Goal: Task Accomplishment & Management: Use online tool/utility

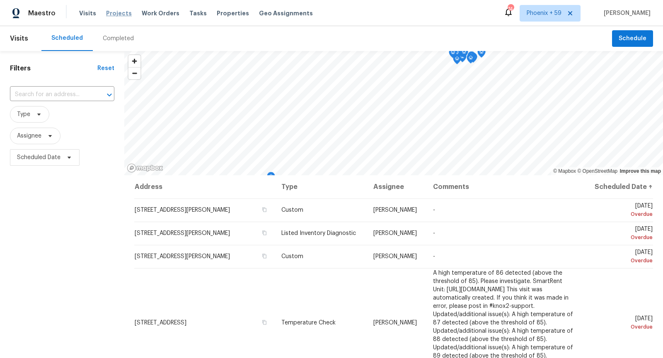
click at [111, 14] on span "Projects" at bounding box center [119, 13] width 26 height 8
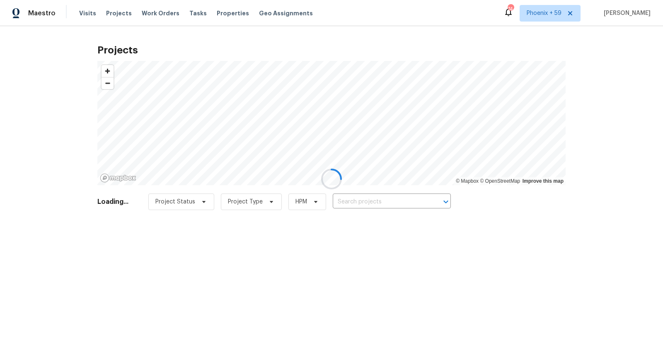
click at [361, 201] on div at bounding box center [331, 179] width 663 height 358
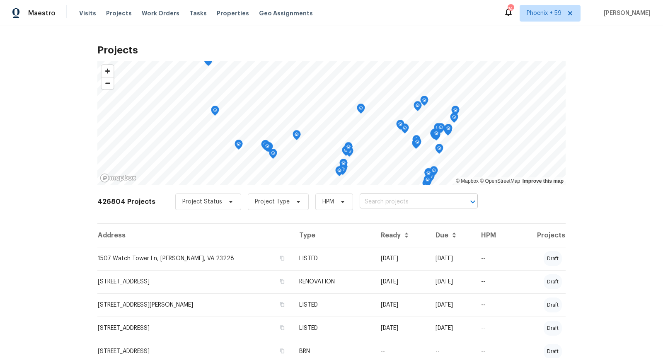
click at [383, 207] on input "text" at bounding box center [407, 202] width 95 height 13
type input "293 grafton"
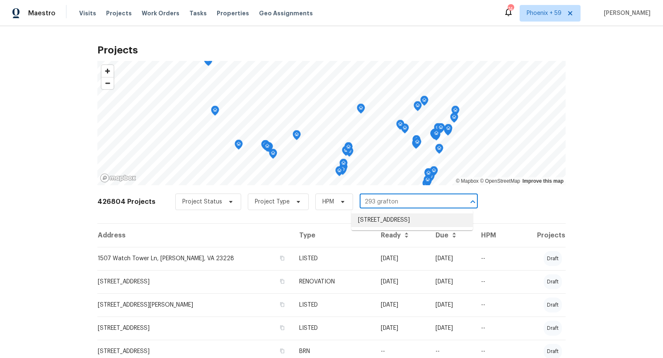
click at [384, 222] on li "[STREET_ADDRESS]" at bounding box center [411, 220] width 121 height 14
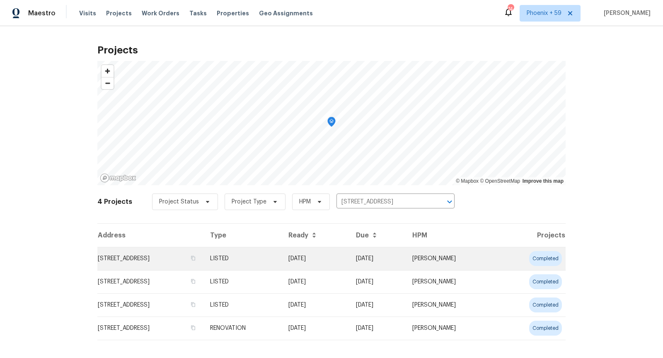
click at [160, 259] on td "[STREET_ADDRESS]" at bounding box center [150, 258] width 106 height 23
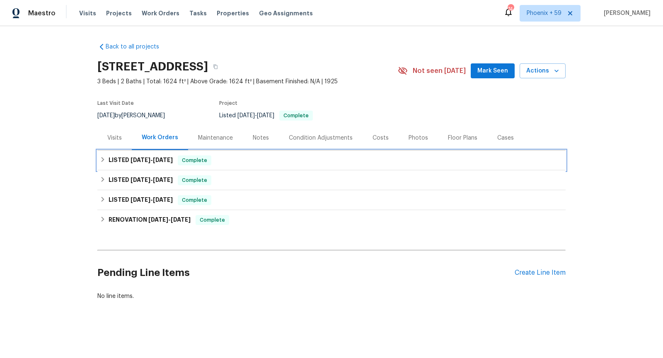
click at [235, 164] on div "LISTED [DATE] - [DATE] Complete" at bounding box center [331, 160] width 463 height 10
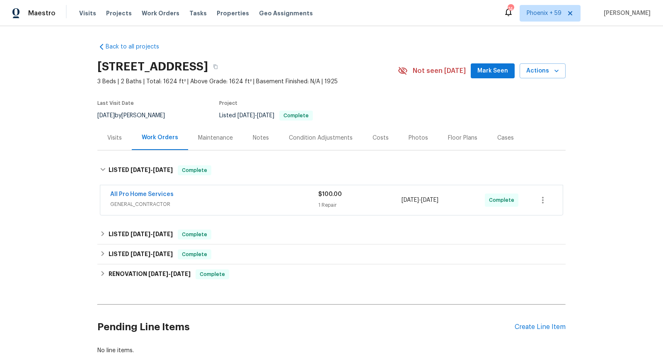
click at [235, 200] on span "GENERAL_CONTRACTOR" at bounding box center [214, 204] width 208 height 8
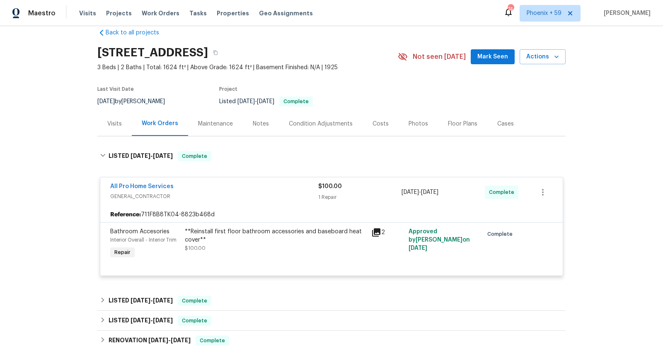
scroll to position [15, 0]
click at [235, 195] on span "GENERAL_CONTRACTOR" at bounding box center [214, 195] width 208 height 8
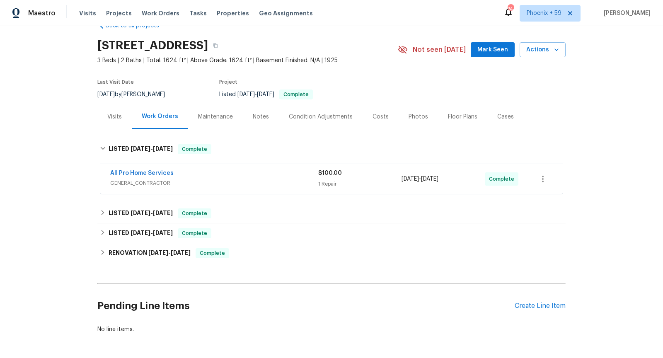
scroll to position [22, 0]
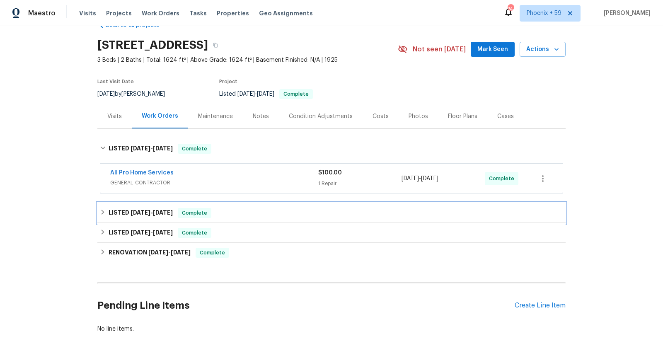
click at [239, 204] on div "LISTED [DATE] - [DATE] Complete" at bounding box center [331, 213] width 468 height 20
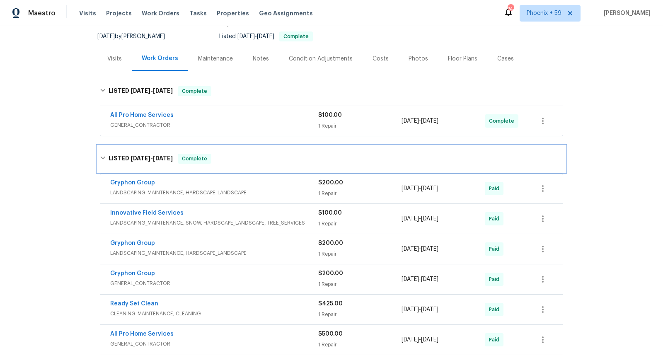
click at [249, 162] on div "LISTED [DATE] - [DATE] Complete" at bounding box center [331, 159] width 463 height 10
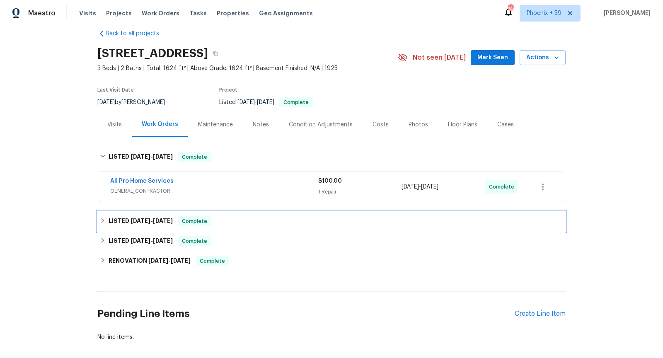
scroll to position [0, 0]
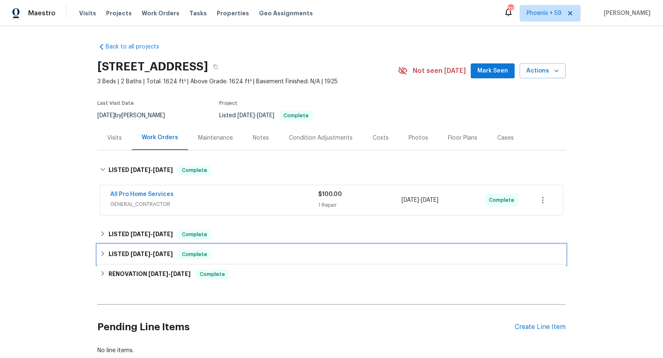
click at [316, 245] on div "LISTED [DATE] - [DATE] Complete" at bounding box center [331, 254] width 468 height 20
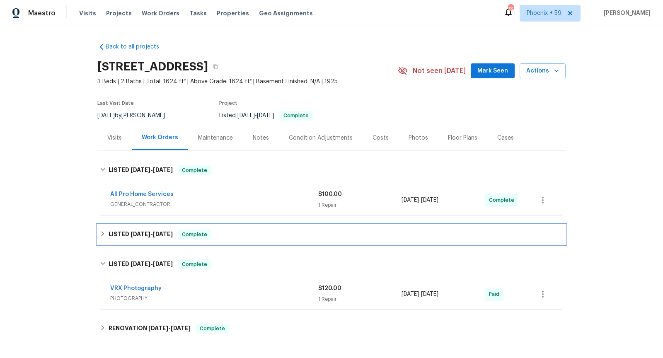
click at [304, 235] on div "LISTED [DATE] - [DATE] Complete" at bounding box center [331, 235] width 463 height 10
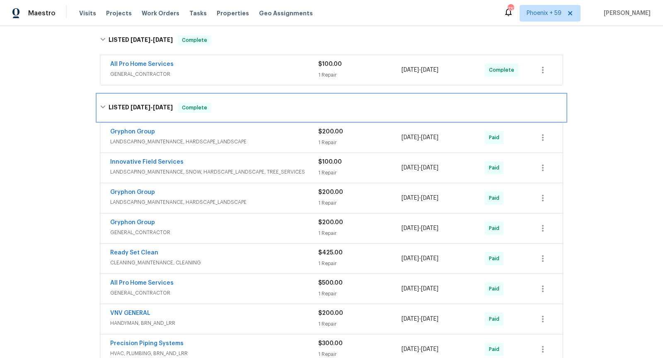
scroll to position [132, 0]
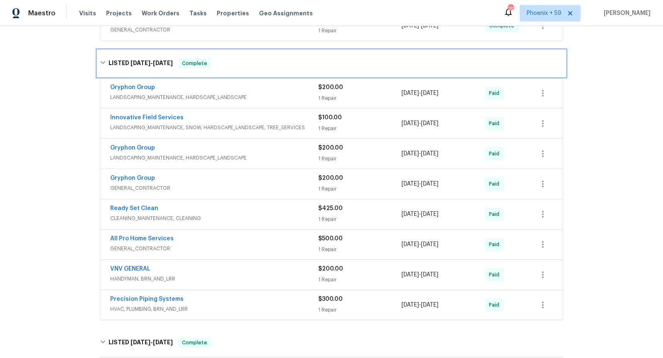
click at [252, 65] on div "LISTED [DATE] - [DATE] Complete" at bounding box center [331, 63] width 463 height 10
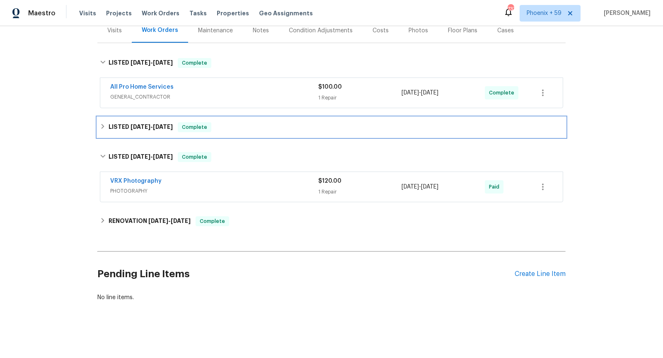
scroll to position [106, 0]
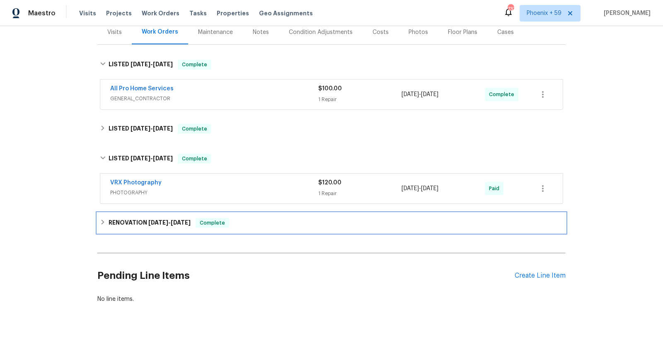
click at [273, 218] on div "RENOVATION [DATE] - [DATE] Complete" at bounding box center [331, 223] width 463 height 10
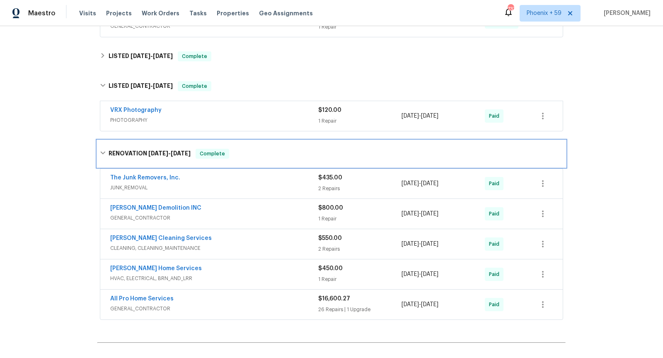
scroll to position [186, 0]
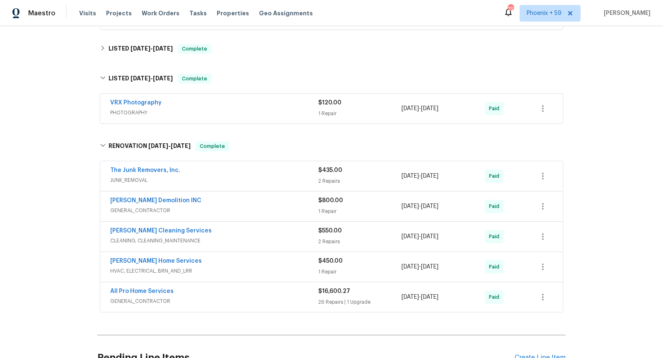
click at [281, 292] on div "All Pro Home Services" at bounding box center [214, 292] width 208 height 10
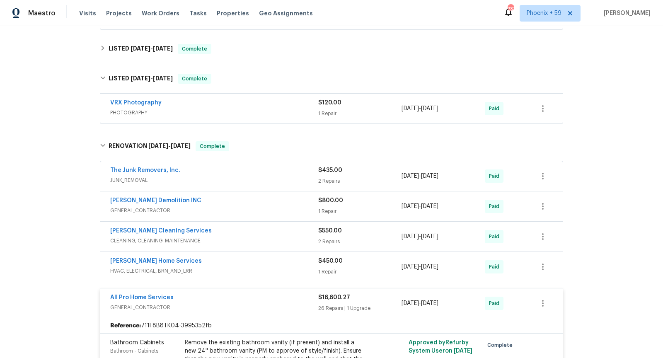
scroll to position [2708, 0]
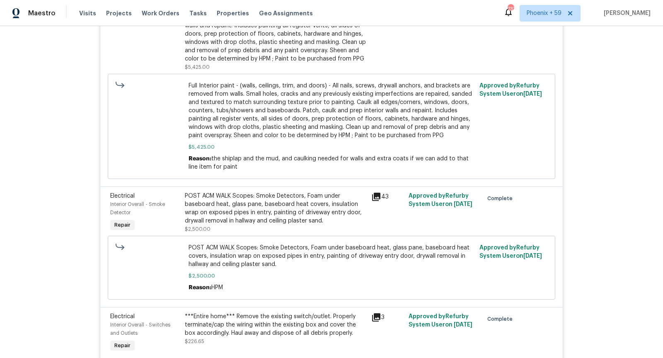
click at [379, 193] on icon at bounding box center [376, 197] width 8 height 8
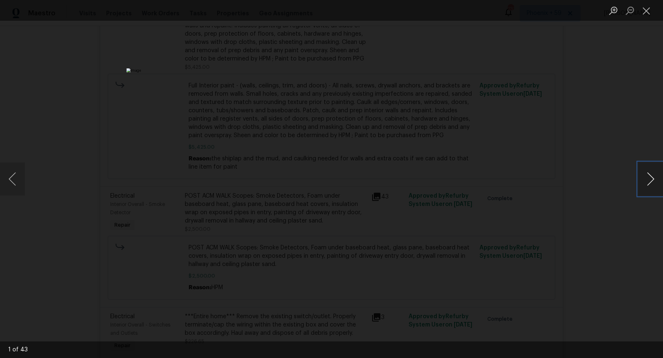
click at [651, 186] on button "Next image" at bounding box center [650, 178] width 25 height 33
click at [651, 185] on button "Next image" at bounding box center [650, 178] width 25 height 33
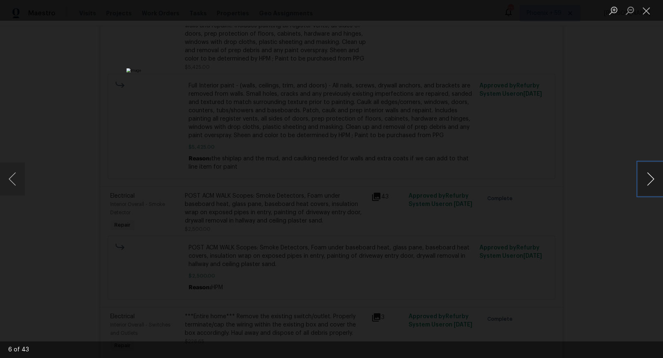
click at [652, 184] on button "Next image" at bounding box center [650, 178] width 25 height 33
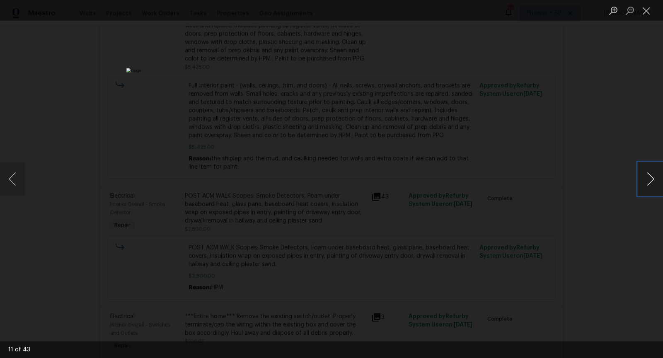
click at [653, 185] on button "Next image" at bounding box center [650, 178] width 25 height 33
drag, startPoint x: 646, startPoint y: 170, endPoint x: 652, endPoint y: 209, distance: 39.1
click at [652, 209] on div "14 of 43" at bounding box center [331, 179] width 663 height 358
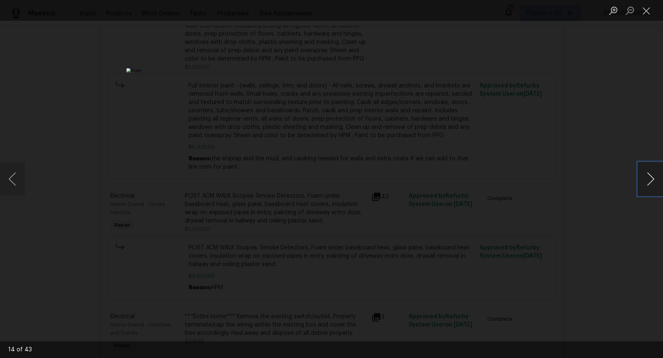
click at [651, 184] on button "Next image" at bounding box center [650, 178] width 25 height 33
click at [622, 210] on div "Lightbox" at bounding box center [331, 179] width 663 height 358
click at [549, 131] on div "Lightbox" at bounding box center [331, 179] width 663 height 358
click at [650, 183] on button "Next image" at bounding box center [650, 178] width 25 height 33
click at [156, 124] on div "Lightbox" at bounding box center [331, 179] width 663 height 358
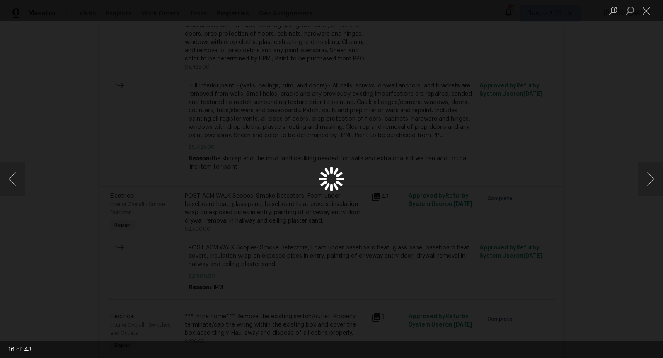
click at [605, 72] on div "Lightbox" at bounding box center [331, 179] width 663 height 358
click at [648, 10] on button "Close lightbox" at bounding box center [646, 10] width 17 height 15
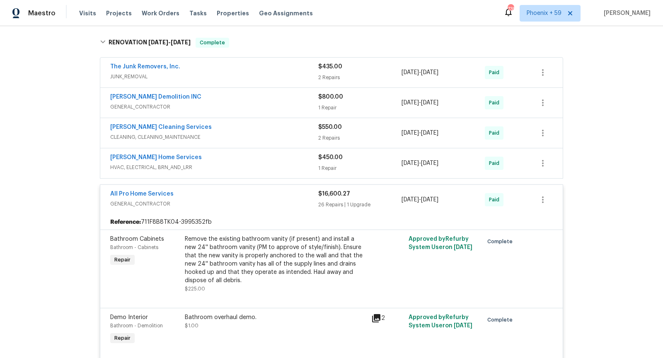
scroll to position [290, 0]
click at [127, 190] on link "All Pro Home Services" at bounding box center [141, 193] width 63 height 6
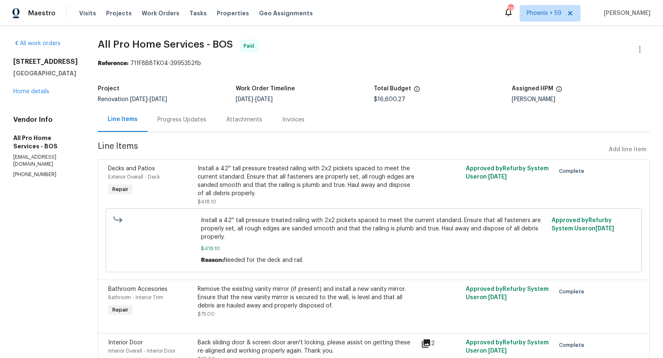
click at [293, 119] on div "Invoices" at bounding box center [293, 120] width 22 height 8
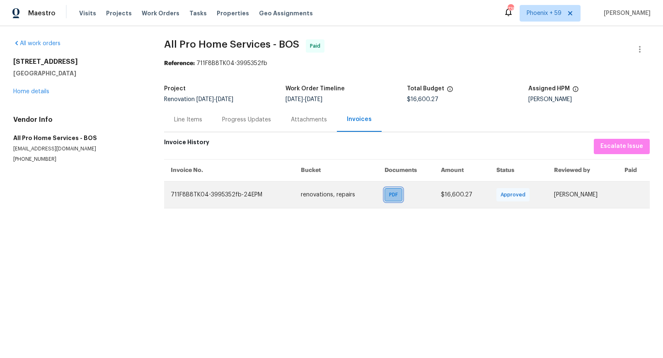
click at [389, 197] on span "PDF" at bounding box center [395, 195] width 12 height 8
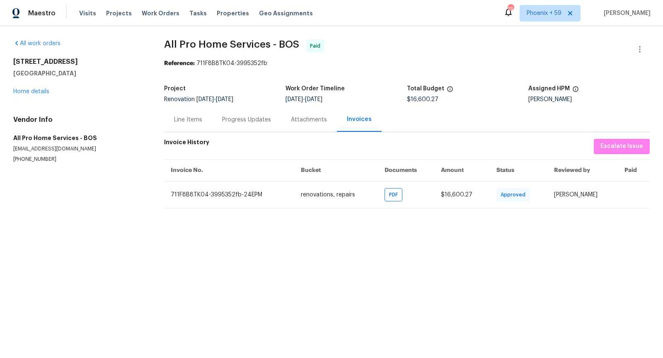
drag, startPoint x: 12, startPoint y: 60, endPoint x: 76, endPoint y: 77, distance: 65.8
click at [76, 77] on div "All work orders [STREET_ADDRESS] Home details Vendor Info All Pro Home Services…" at bounding box center [331, 124] width 663 height 196
copy div "[STREET_ADDRESS]"
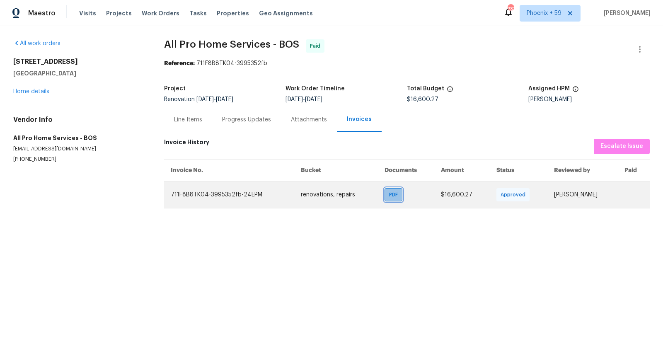
click at [389, 193] on span "PDF" at bounding box center [395, 195] width 12 height 8
